Goal: Task Accomplishment & Management: Manage account settings

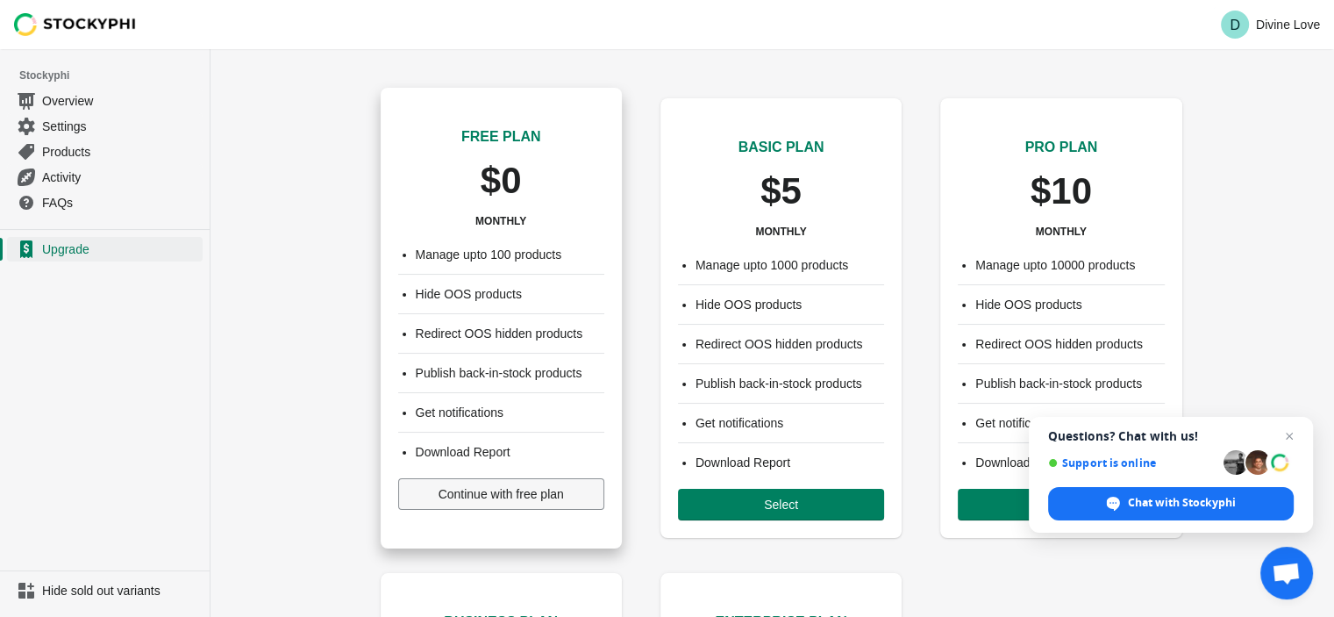
click at [491, 497] on span "Continue with free plan" at bounding box center [501, 494] width 125 height 14
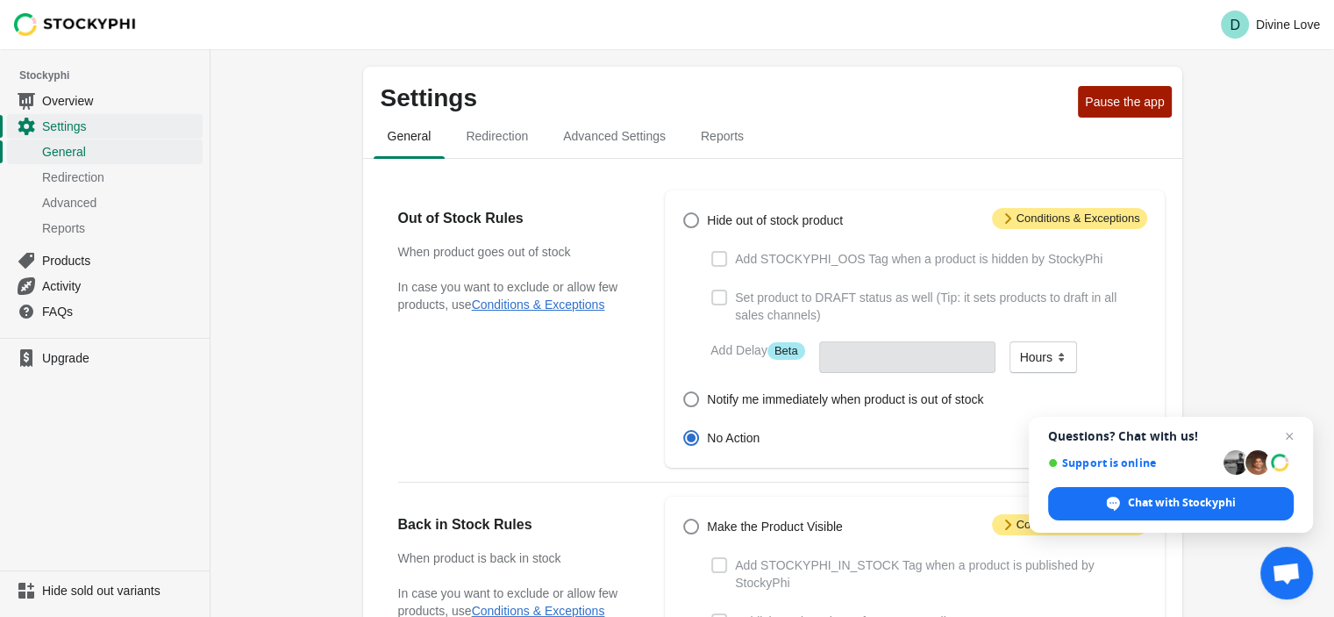
click at [1063, 213] on span "Attention Conditions & Exceptions" at bounding box center [1069, 218] width 155 height 21
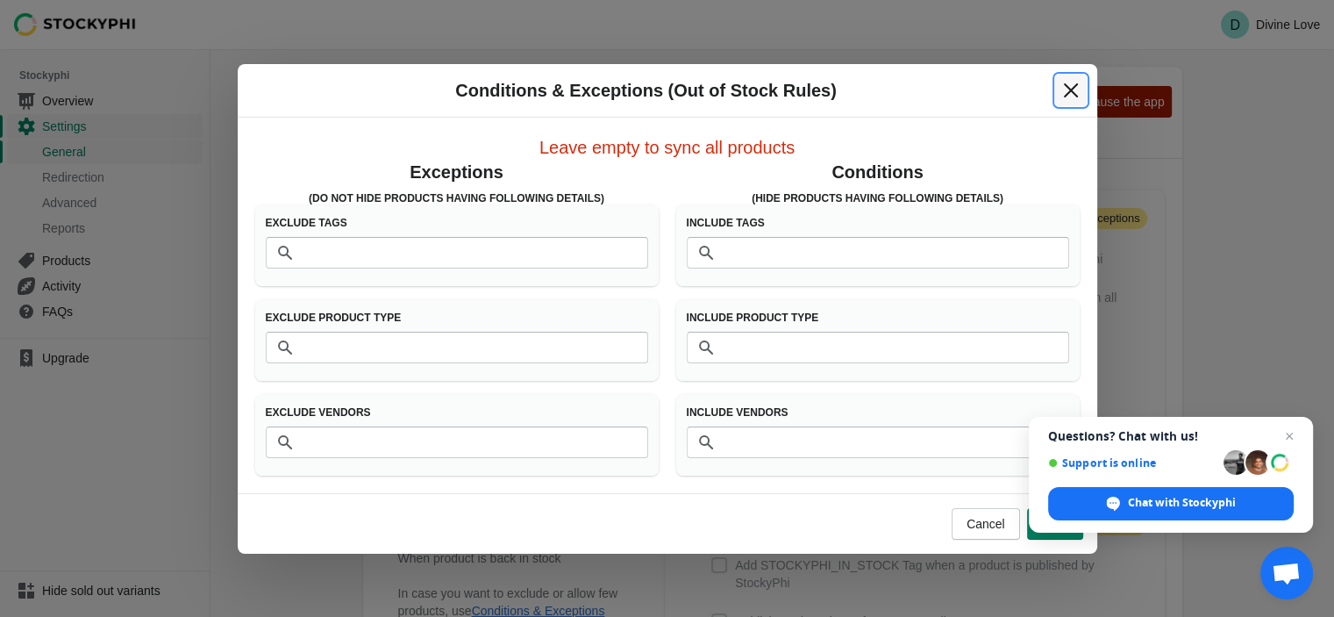
click at [1057, 89] on button "Close" at bounding box center [1071, 91] width 32 height 32
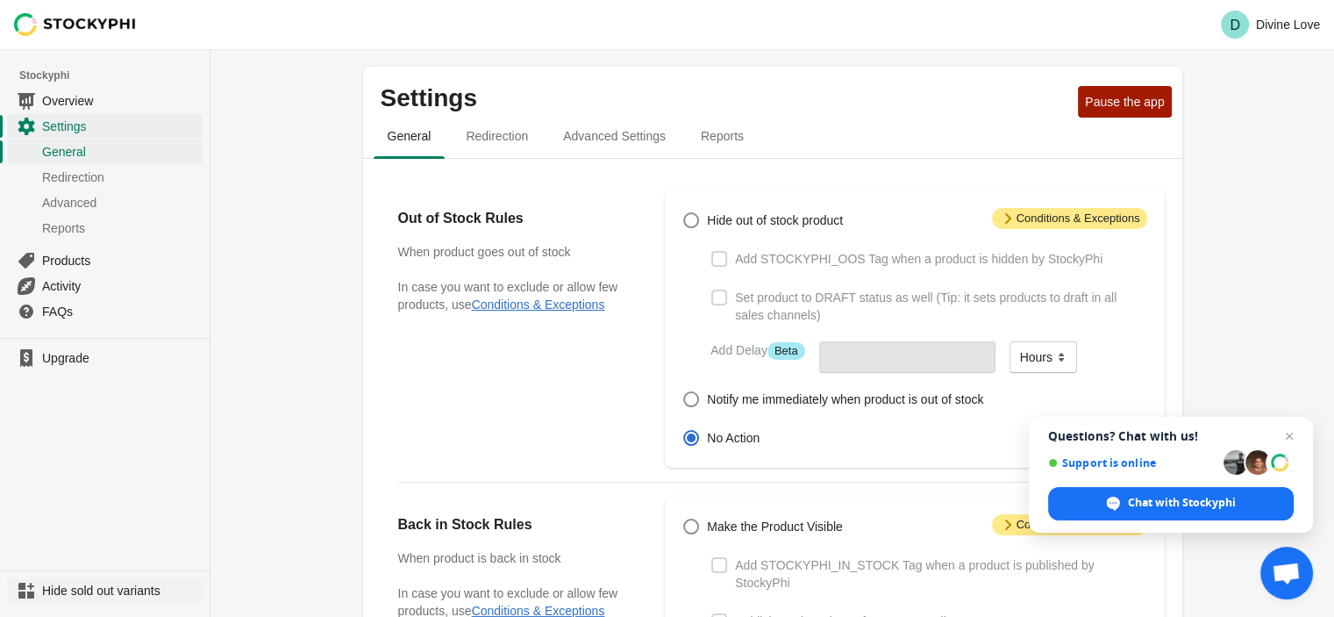
click at [87, 592] on span "Hide sold out variants" at bounding box center [120, 590] width 157 height 18
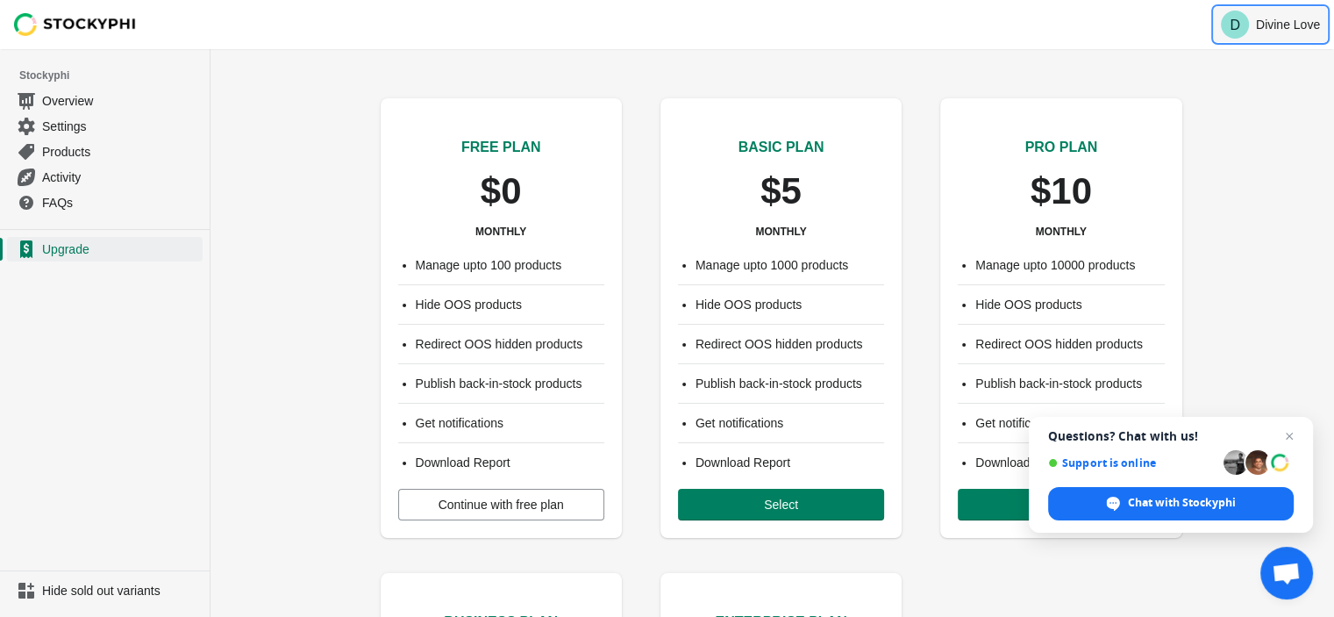
click at [1239, 25] on icon "D" at bounding box center [1235, 25] width 28 height 28
click at [1268, 87] on span "Logout" at bounding box center [1278, 79] width 69 height 18
